Goal: Check status: Check status

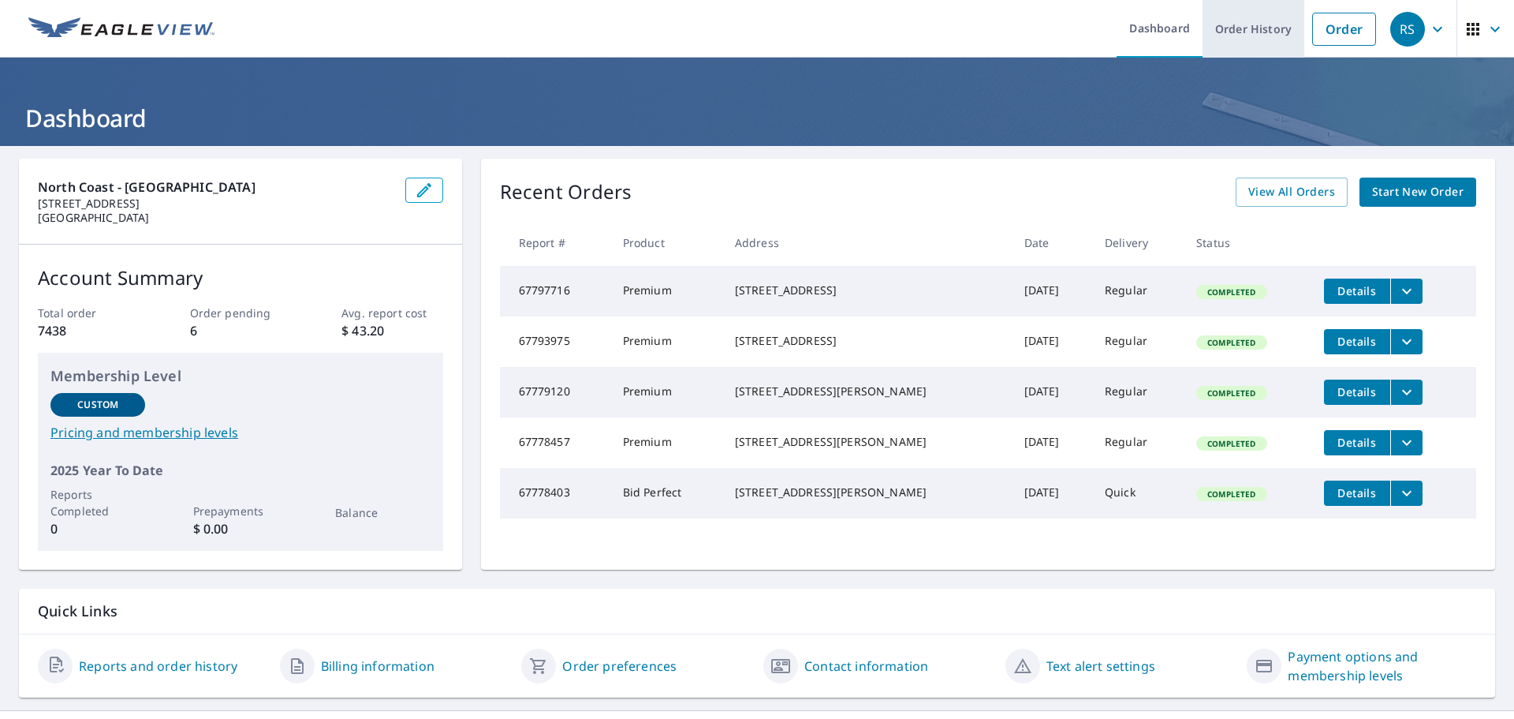
click at [1262, 39] on link "Order History" at bounding box center [1254, 29] width 102 height 58
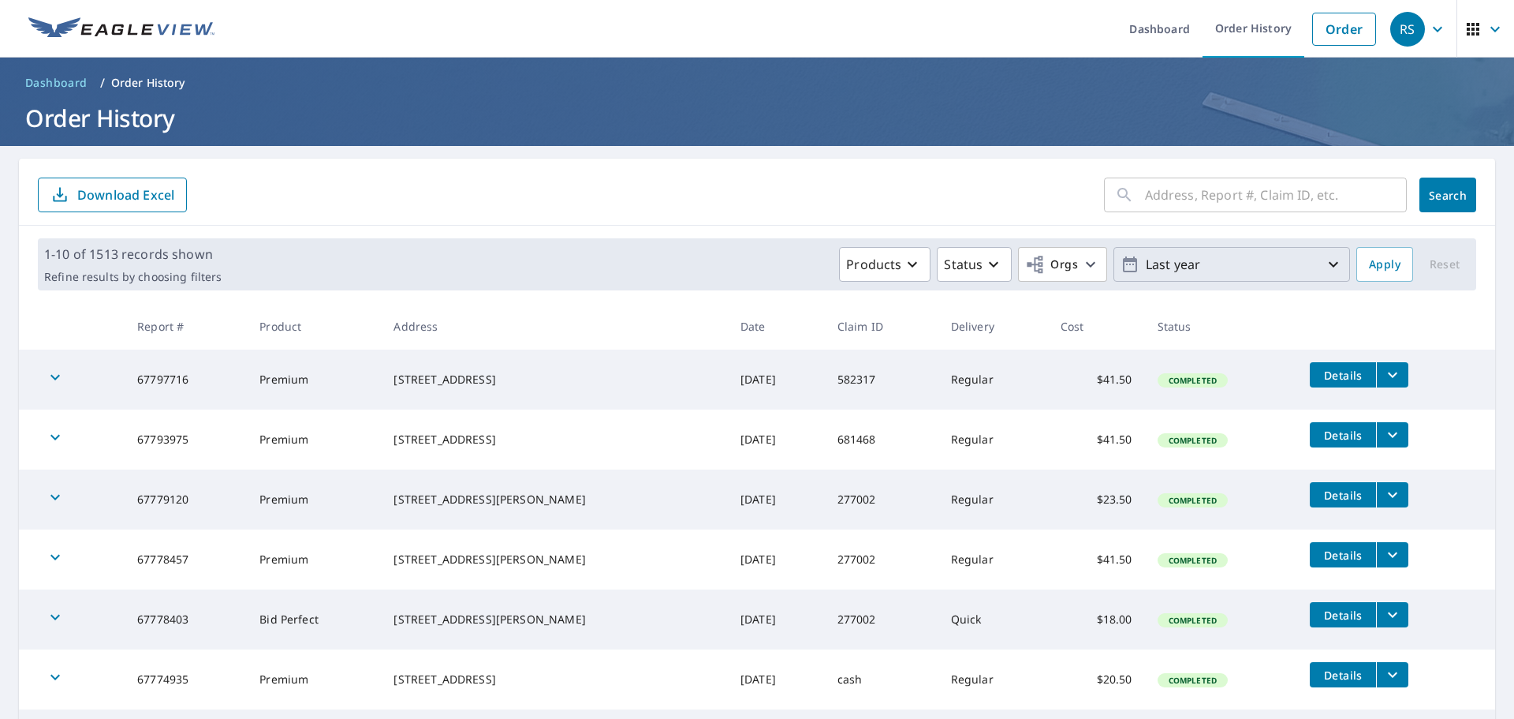
click at [1324, 264] on icon "button" at bounding box center [1333, 264] width 19 height 19
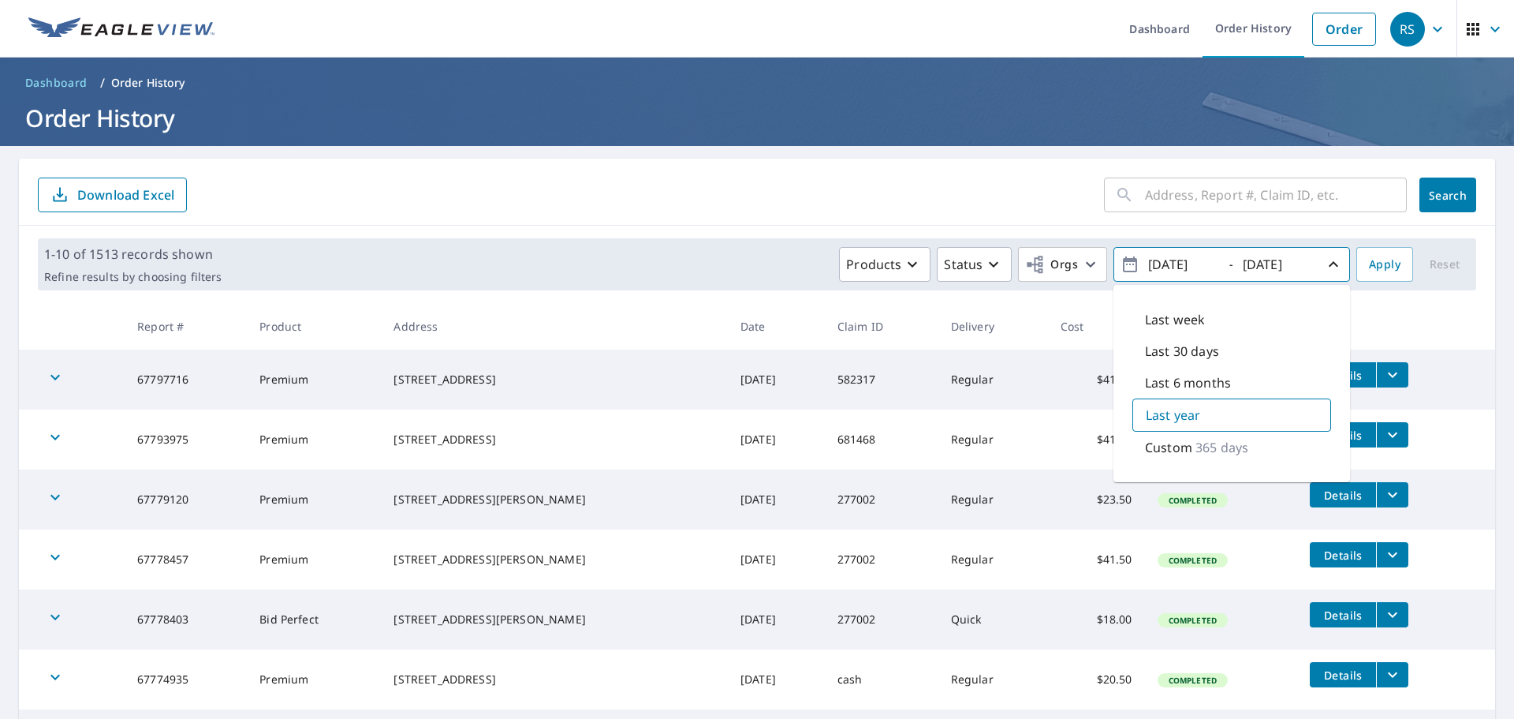
click at [1227, 453] on p "365 days" at bounding box center [1222, 447] width 53 height 19
type input "[DATE]"
click at [1372, 264] on span "Apply" at bounding box center [1385, 265] width 32 height 20
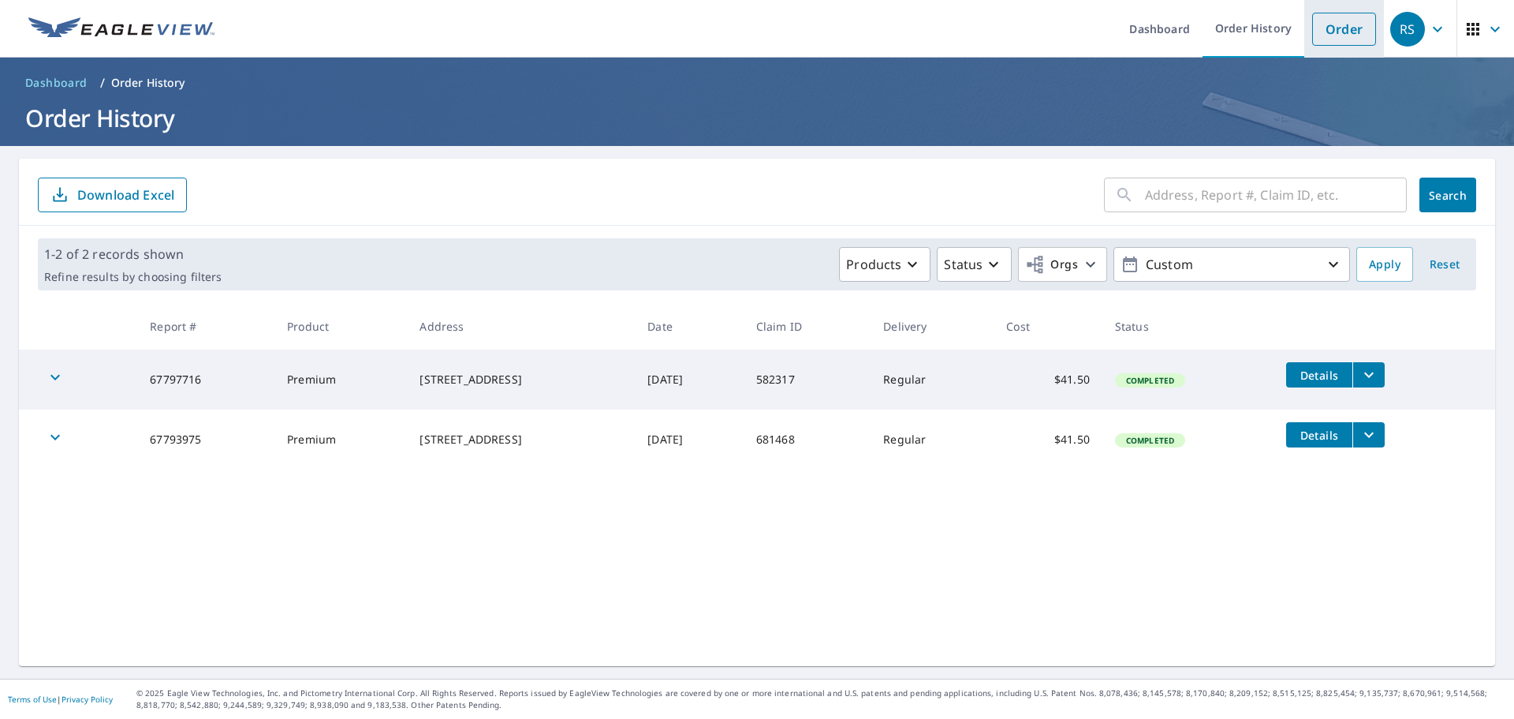
click at [1335, 32] on link "Order" at bounding box center [1344, 29] width 64 height 33
